Goal: Browse casually

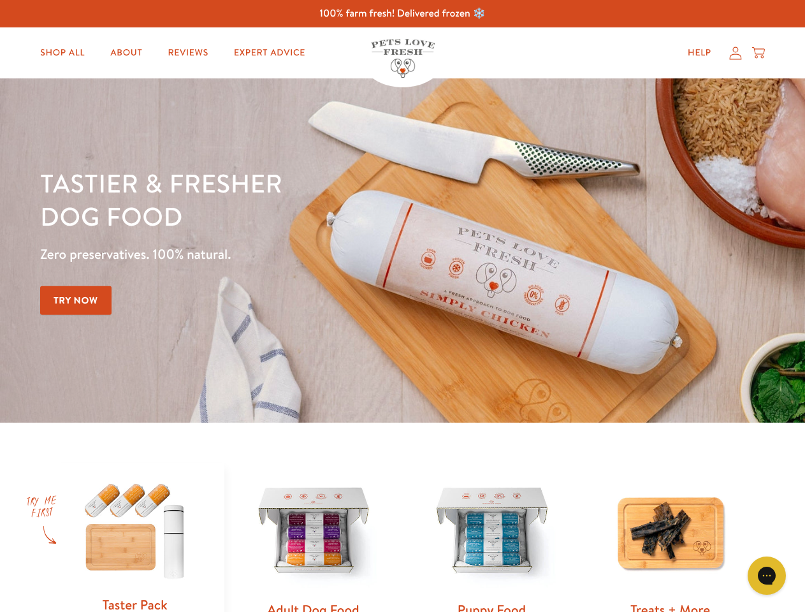
click at [402, 306] on div "Tastier & fresher dog food Zero preservatives. 100% natural. Try Now" at bounding box center [281, 250] width 483 height 168
click at [767, 576] on icon "Gorgias live chat" at bounding box center [766, 575] width 12 height 12
